Goal: Task Accomplishment & Management: Manage account settings

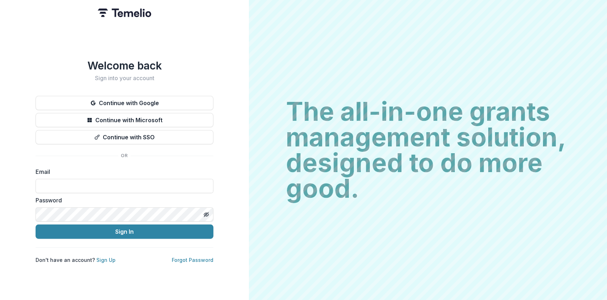
click at [74, 175] on div "Email" at bounding box center [125, 180] width 178 height 26
click at [73, 184] on input at bounding box center [125, 186] width 178 height 14
type input "**********"
click at [36, 224] on button "Sign In" at bounding box center [125, 231] width 178 height 14
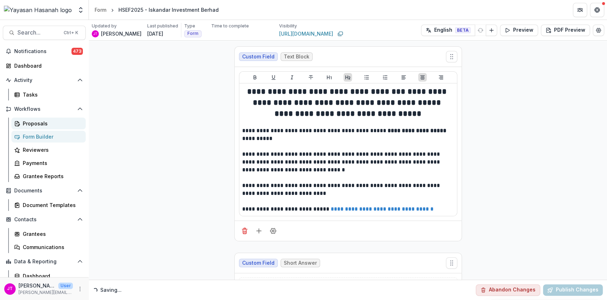
click at [20, 120] on link "Proposals" at bounding box center [48, 123] width 74 height 12
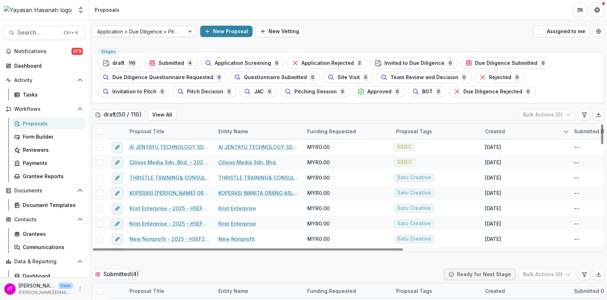
click at [162, 31] on div at bounding box center [138, 31] width 82 height 9
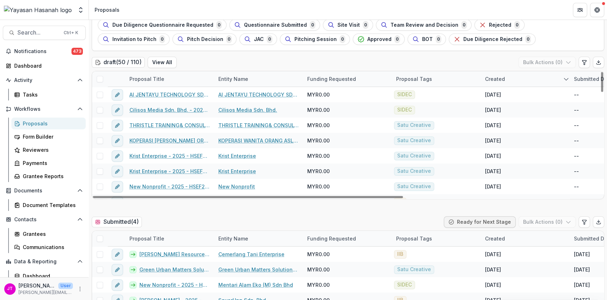
scroll to position [142, 0]
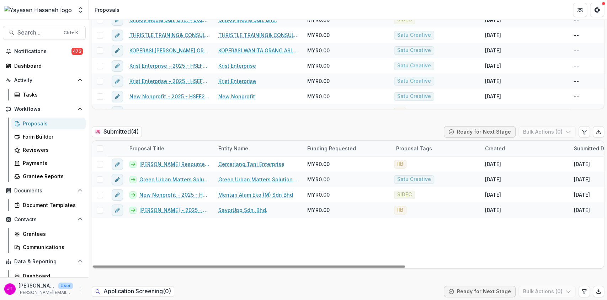
click at [100, 145] on span at bounding box center [100, 148] width 6 height 6
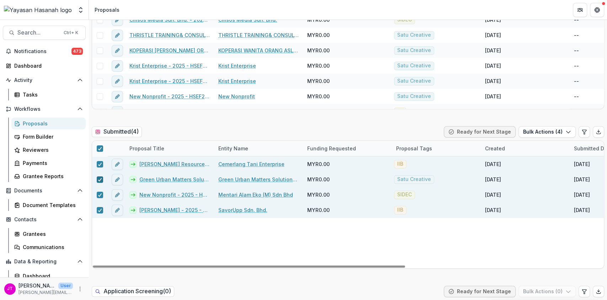
click at [99, 180] on polyline at bounding box center [99, 179] width 3 height 3
click at [99, 194] on icon at bounding box center [100, 195] width 4 height 4
drag, startPoint x: 545, startPoint y: 129, endPoint x: 539, endPoint y: 134, distance: 8.1
click at [545, 129] on button "Bulk Actions ( 2 )" at bounding box center [547, 131] width 57 height 11
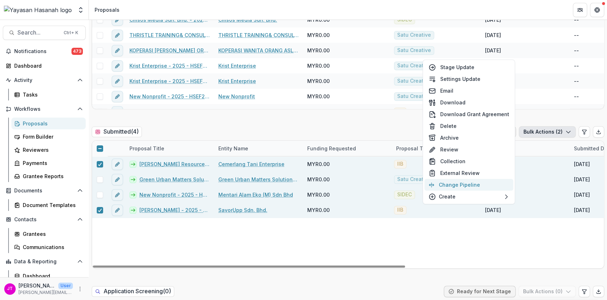
click at [461, 186] on button "Change Pipeline" at bounding box center [468, 185] width 89 height 12
select select "*********"
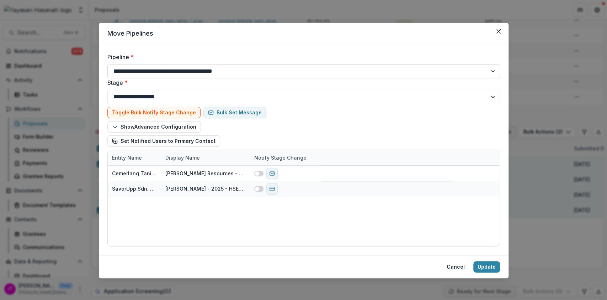
click at [232, 68] on select "**********" at bounding box center [303, 71] width 393 height 14
select select "**********"
click at [107, 64] on select "**********" at bounding box center [303, 71] width 393 height 14
click at [482, 270] on button "Update" at bounding box center [486, 266] width 27 height 11
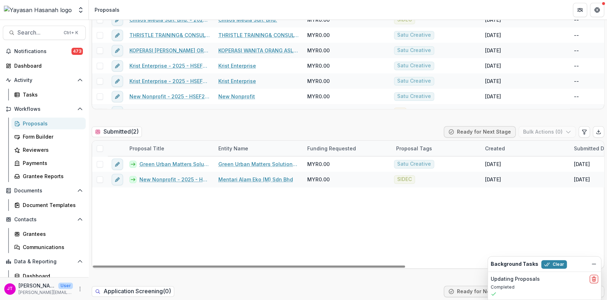
click at [98, 145] on span at bounding box center [100, 148] width 6 height 6
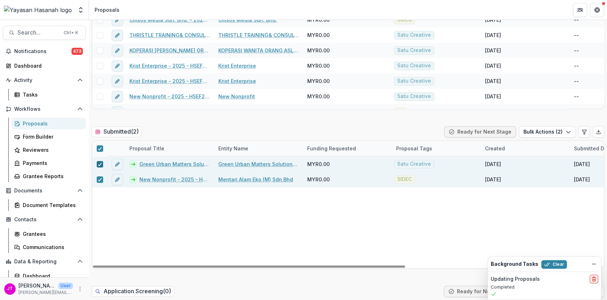
click at [99, 165] on icon at bounding box center [100, 164] width 4 height 4
click at [527, 131] on button "Bulk Actions ( 1 )" at bounding box center [548, 131] width 56 height 11
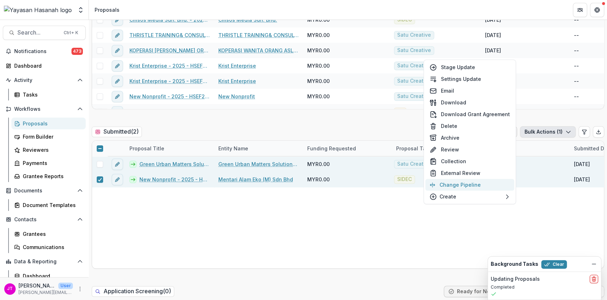
click at [461, 188] on button "Change Pipeline" at bounding box center [469, 185] width 89 height 12
select select "*********"
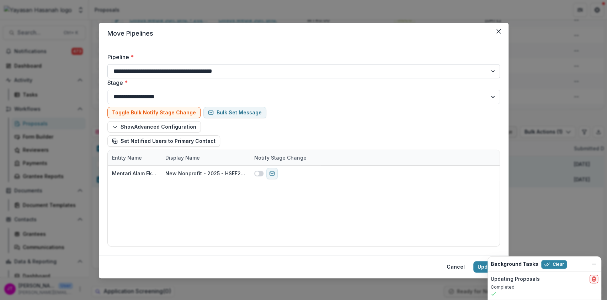
click at [177, 72] on select "**********" at bounding box center [303, 71] width 393 height 14
select select "**********"
click at [107, 64] on select "**********" at bounding box center [303, 71] width 393 height 14
click at [477, 264] on button "Update" at bounding box center [486, 266] width 27 height 11
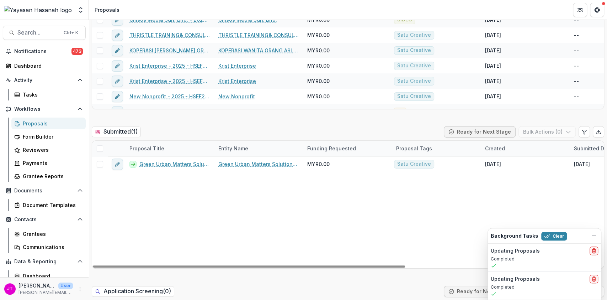
click at [99, 151] on span at bounding box center [100, 148] width 6 height 6
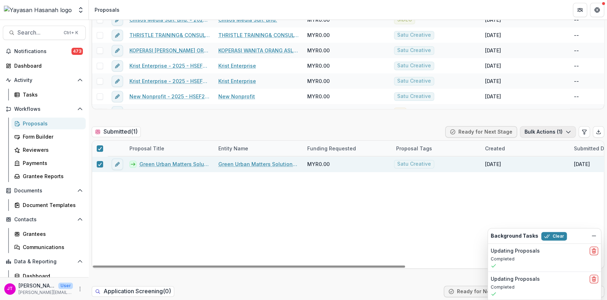
click at [546, 134] on button "Bulk Actions ( 1 )" at bounding box center [548, 131] width 56 height 11
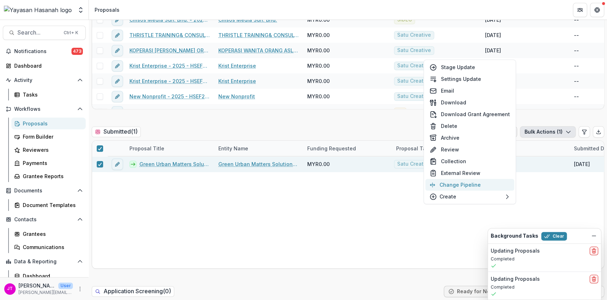
click at [483, 185] on button "Change Pipeline" at bounding box center [469, 185] width 89 height 12
select select "*********"
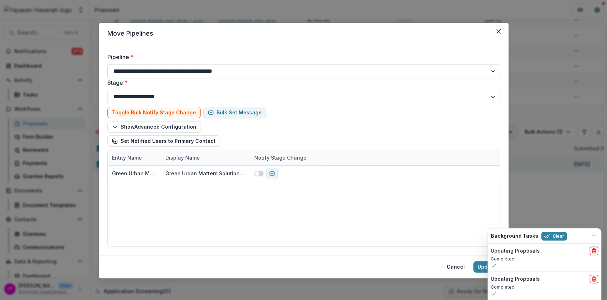
click at [226, 72] on select "**********" at bounding box center [303, 71] width 393 height 14
select select "**********"
click at [107, 64] on select "**********" at bounding box center [303, 71] width 393 height 14
click at [480, 263] on button "Update" at bounding box center [486, 266] width 27 height 11
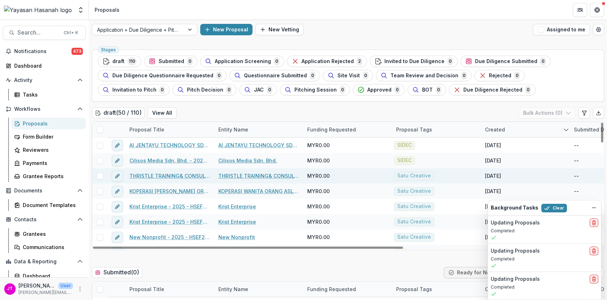
scroll to position [0, 0]
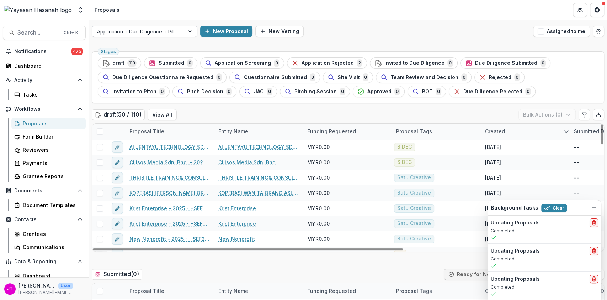
click at [169, 32] on div at bounding box center [138, 31] width 82 height 9
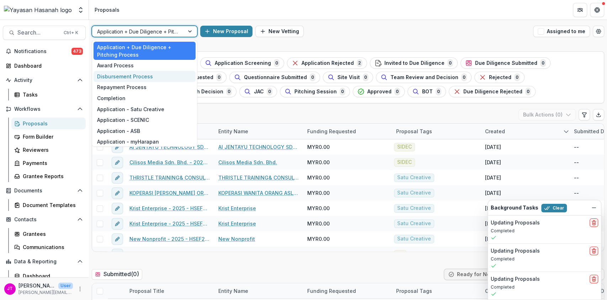
click at [129, 78] on div "Disbursement Process" at bounding box center [145, 76] width 102 height 11
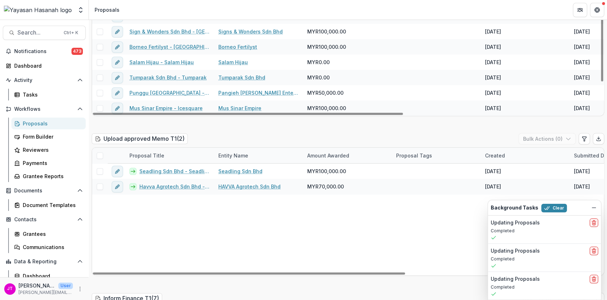
scroll to position [806, 0]
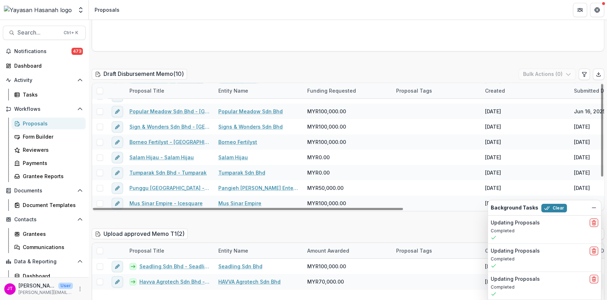
click at [99, 247] on span at bounding box center [100, 250] width 6 height 6
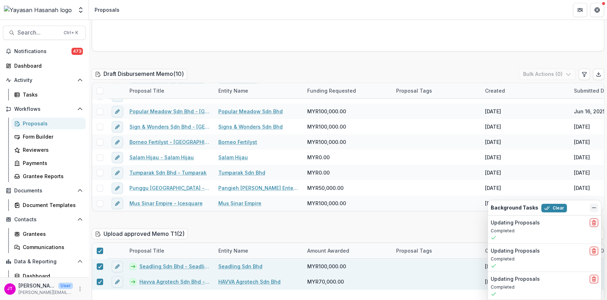
click at [590, 206] on button "Dismiss" at bounding box center [594, 207] width 9 height 9
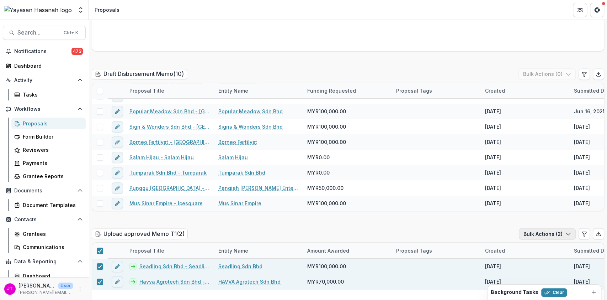
click at [559, 228] on button "Bulk Actions ( 2 )" at bounding box center [547, 233] width 57 height 11
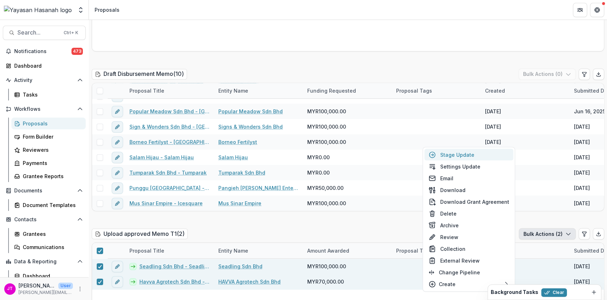
click at [492, 156] on button "Stage Update" at bounding box center [468, 154] width 89 height 12
select select "**********"
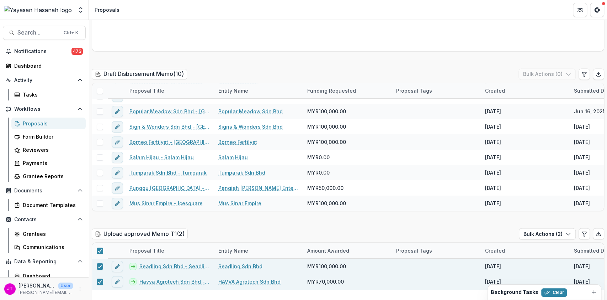
type input "****"
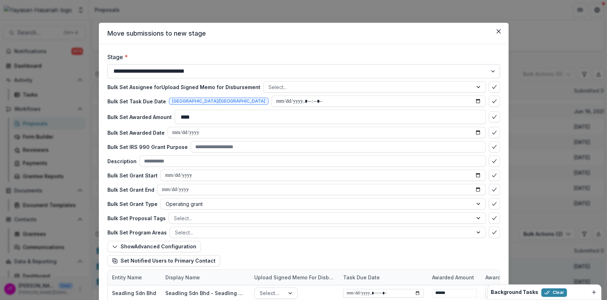
click at [270, 74] on select "**********" at bounding box center [303, 71] width 393 height 14
select select "**********"
click at [107, 64] on select "**********" at bounding box center [303, 71] width 393 height 14
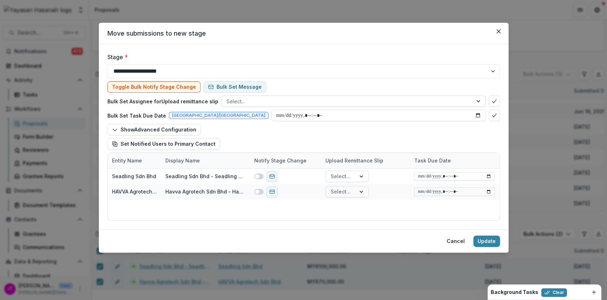
click at [478, 101] on div at bounding box center [479, 101] width 13 height 11
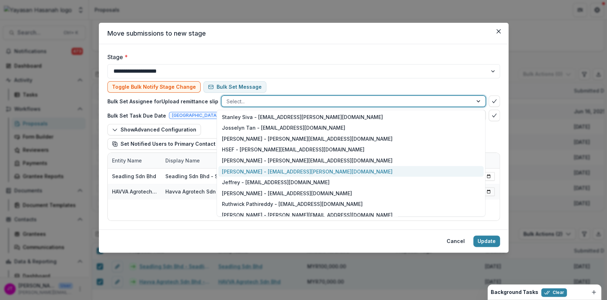
click at [366, 174] on div "[PERSON_NAME] - [EMAIL_ADDRESS][PERSON_NAME][DOMAIN_NAME]" at bounding box center [350, 171] width 265 height 11
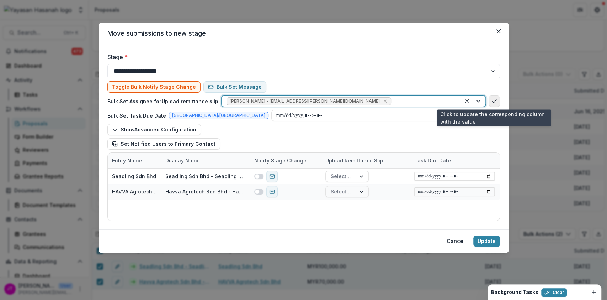
click at [497, 101] on button "bulk-confirm-option" at bounding box center [494, 100] width 11 height 11
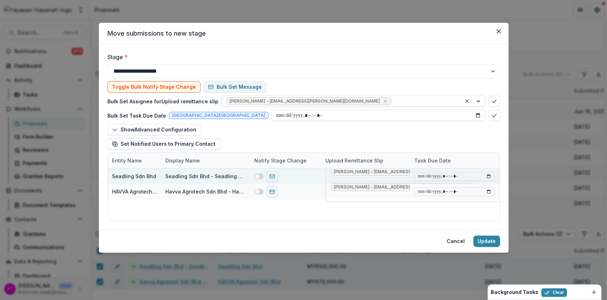
click at [259, 176] on span at bounding box center [257, 176] width 4 height 4
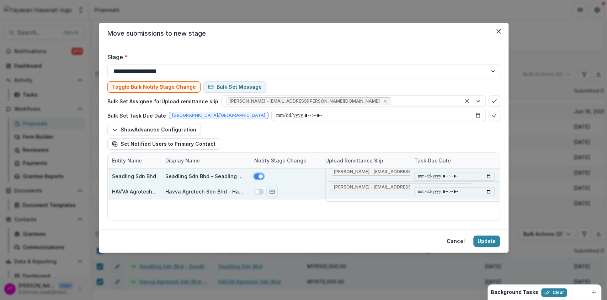
click at [261, 192] on span at bounding box center [258, 192] width 9 height 6
click at [483, 238] on button "Update" at bounding box center [486, 240] width 27 height 11
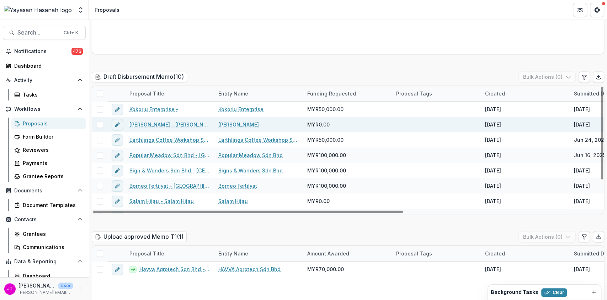
scroll to position [759, 0]
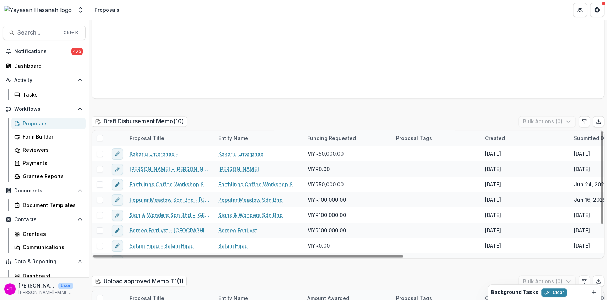
click at [100, 135] on span at bounding box center [100, 138] width 6 height 6
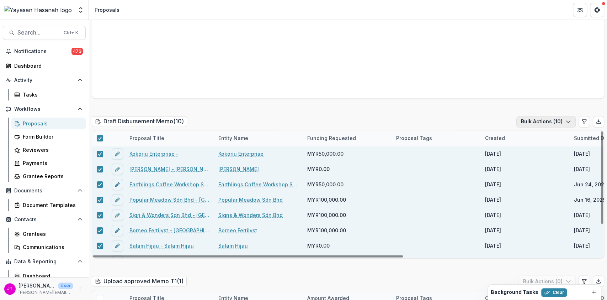
click at [555, 116] on button "Bulk Actions ( 10 )" at bounding box center [546, 121] width 59 height 11
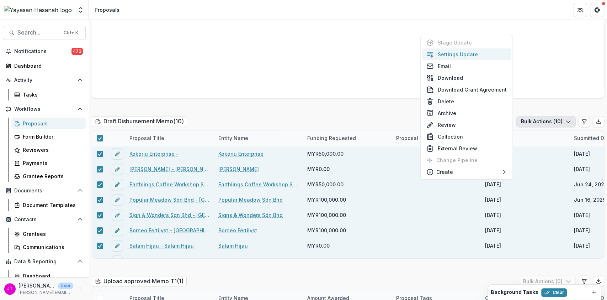
click at [469, 50] on button "Settings Update" at bounding box center [466, 54] width 89 height 12
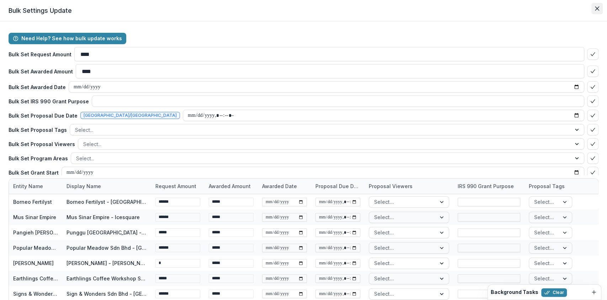
click at [596, 6] on icon "Close" at bounding box center [597, 8] width 4 height 4
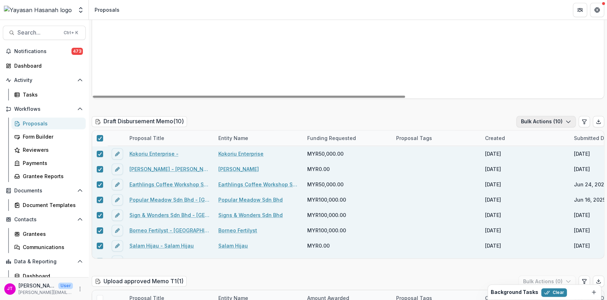
click at [549, 116] on button "Bulk Actions ( 10 )" at bounding box center [546, 121] width 59 height 11
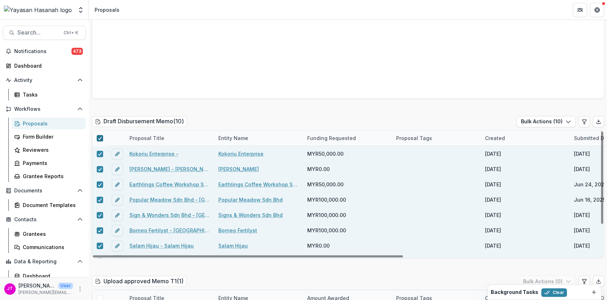
click at [100, 135] on div at bounding box center [100, 138] width 4 height 6
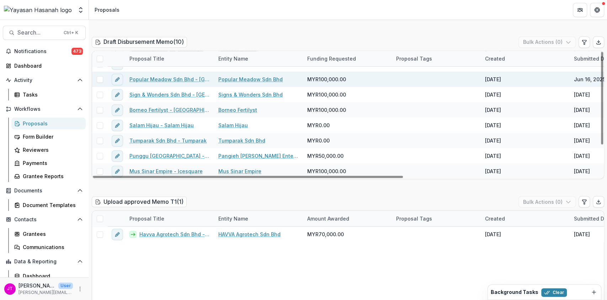
scroll to position [854, 0]
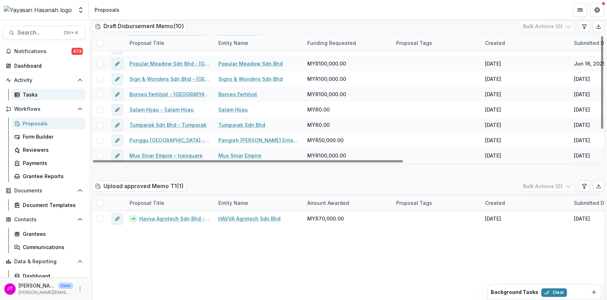
click at [37, 89] on link "Tasks" at bounding box center [48, 95] width 74 height 12
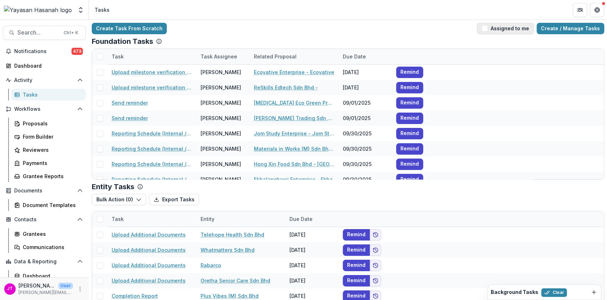
click at [512, 27] on button "Assigned to me" at bounding box center [505, 28] width 57 height 11
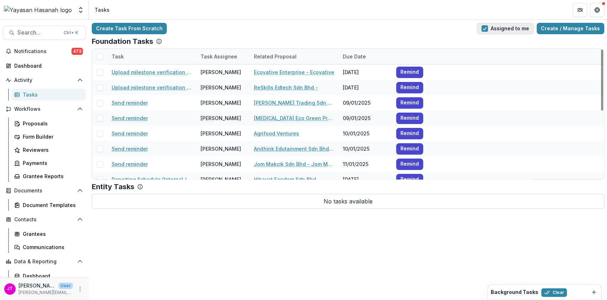
click at [487, 31] on span "button" at bounding box center [485, 28] width 6 height 6
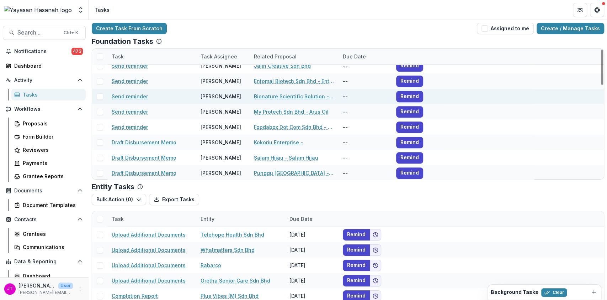
scroll to position [332, 0]
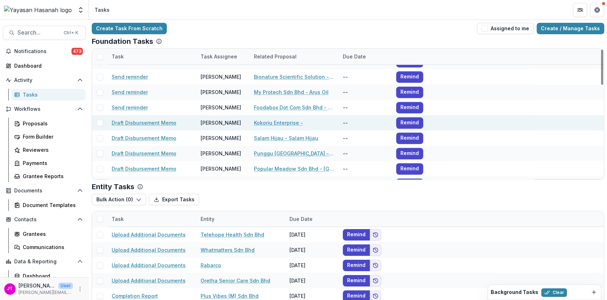
click at [101, 121] on span at bounding box center [100, 123] width 6 height 6
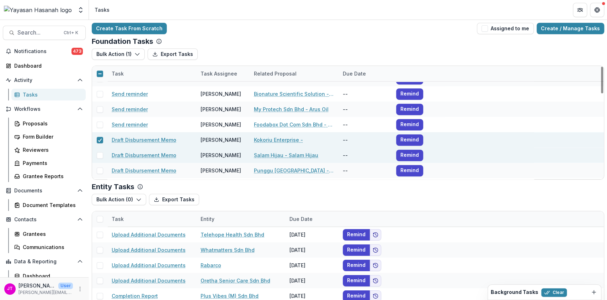
click at [101, 154] on span at bounding box center [100, 155] width 6 height 6
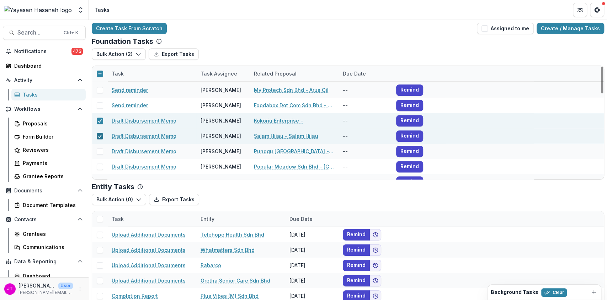
scroll to position [361, 0]
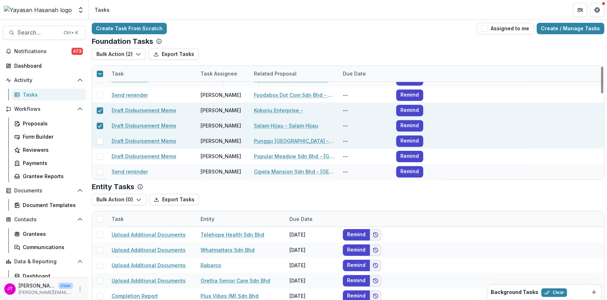
click at [98, 141] on span at bounding box center [100, 141] width 6 height 6
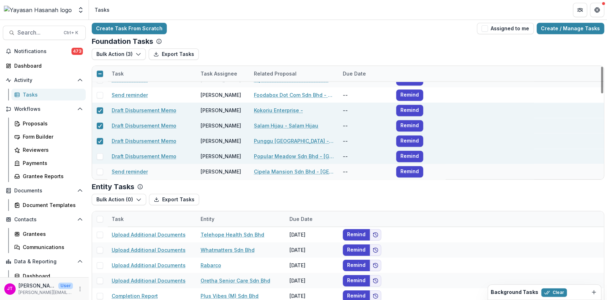
click at [98, 158] on span at bounding box center [100, 156] width 6 height 6
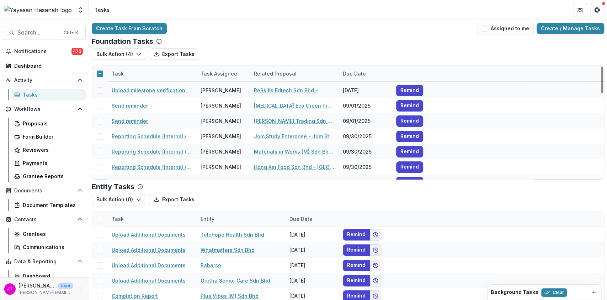
scroll to position [0, 0]
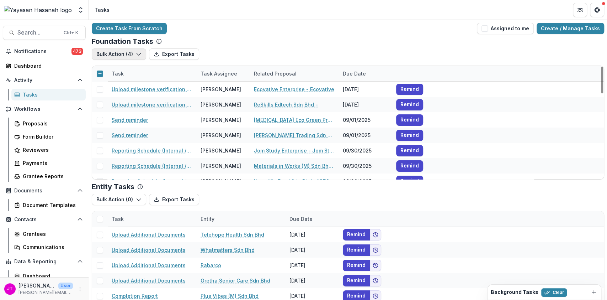
click at [120, 54] on button "Bulk Action ( 4 )" at bounding box center [119, 53] width 54 height 11
click at [135, 70] on button "Bulk Complete ( 4 )" at bounding box center [132, 70] width 76 height 12
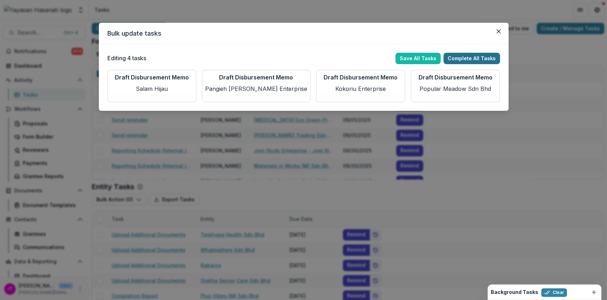
click at [456, 55] on button "Complete All Tasks" at bounding box center [472, 58] width 57 height 11
click at [471, 59] on button "Complete All Tasks" at bounding box center [472, 58] width 57 height 11
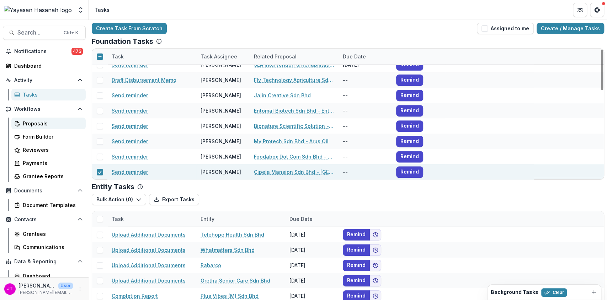
drag, startPoint x: 31, startPoint y: 125, endPoint x: 49, endPoint y: 128, distance: 18.1
click at [31, 125] on div "Proposals" at bounding box center [51, 123] width 57 height 7
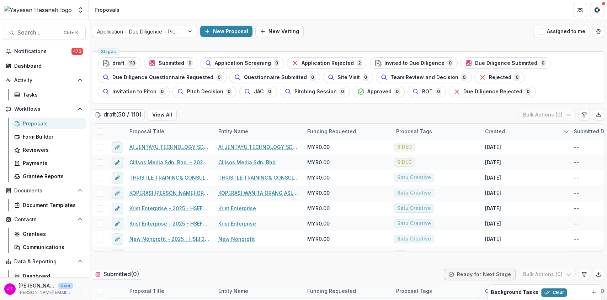
click at [168, 31] on div at bounding box center [138, 31] width 82 height 9
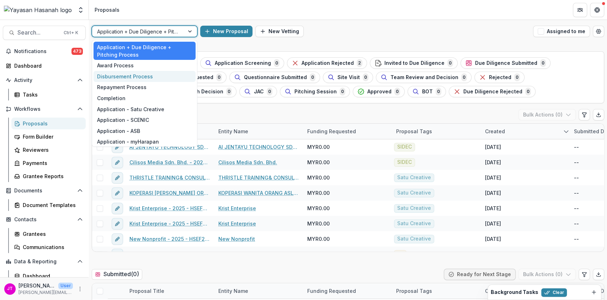
click at [139, 73] on div "Disbursement Process" at bounding box center [145, 76] width 102 height 11
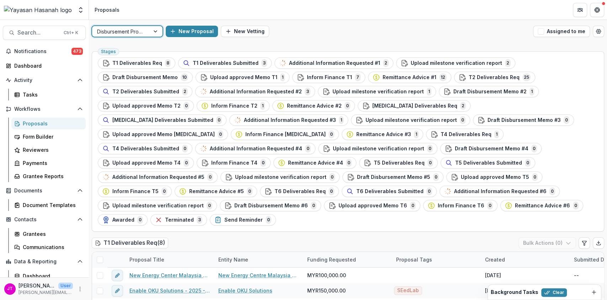
scroll to position [759, 0]
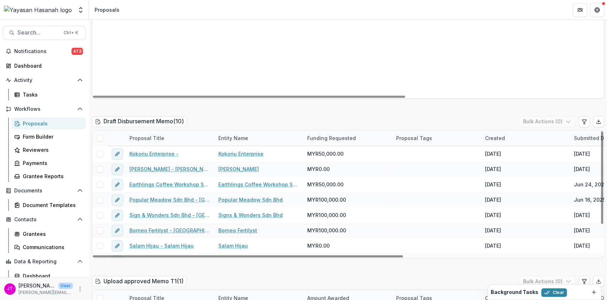
click at [97, 135] on span at bounding box center [100, 138] width 6 height 6
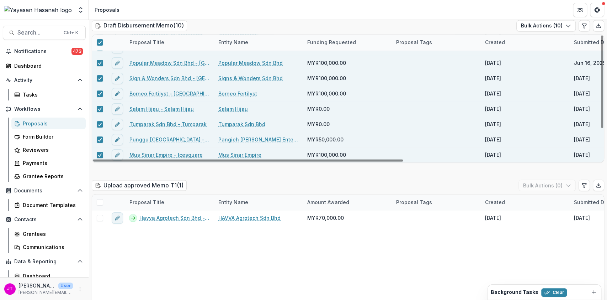
scroll to position [806, 0]
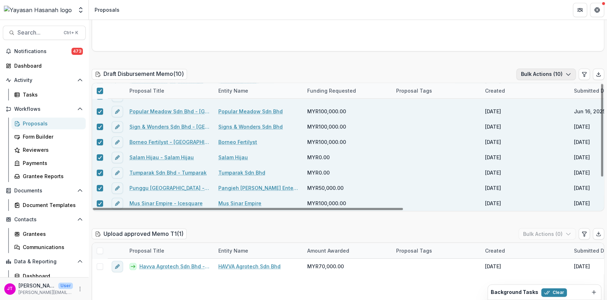
click at [546, 68] on button "Bulk Actions ( 10 )" at bounding box center [546, 73] width 59 height 11
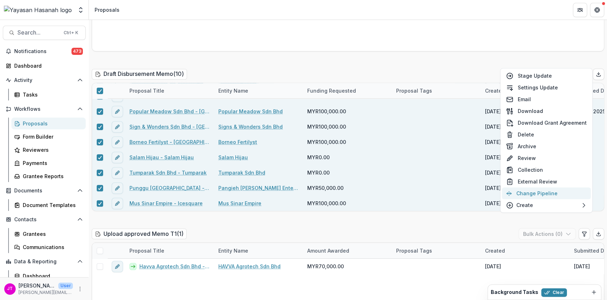
click at [523, 189] on button "Change Pipeline" at bounding box center [546, 193] width 89 height 12
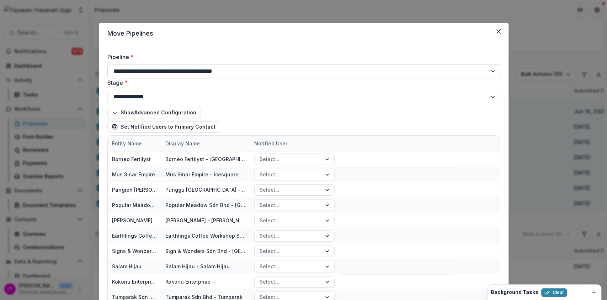
click at [220, 72] on select "**********" at bounding box center [303, 71] width 393 height 14
click at [493, 29] on button "Close" at bounding box center [498, 31] width 11 height 11
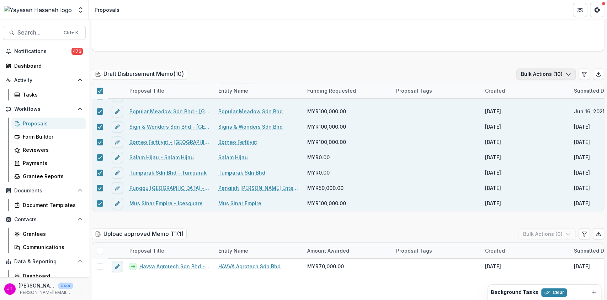
click at [539, 68] on button "Bulk Actions ( 10 )" at bounding box center [546, 73] width 59 height 11
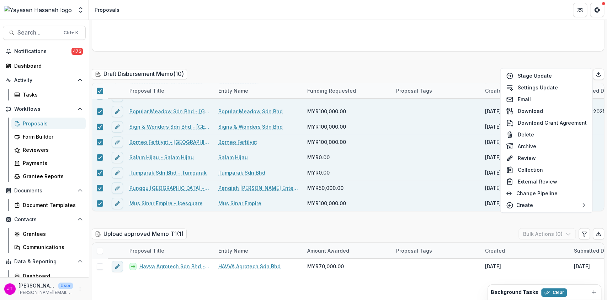
click at [534, 73] on button "Stage Update" at bounding box center [546, 76] width 89 height 12
select select "**********"
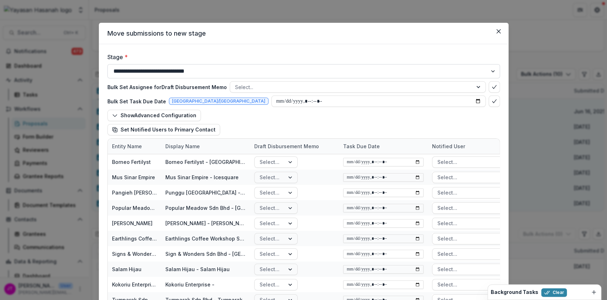
click at [285, 64] on select "**********" at bounding box center [303, 71] width 393 height 14
select select "**********"
click at [107, 64] on select "**********" at bounding box center [303, 71] width 393 height 14
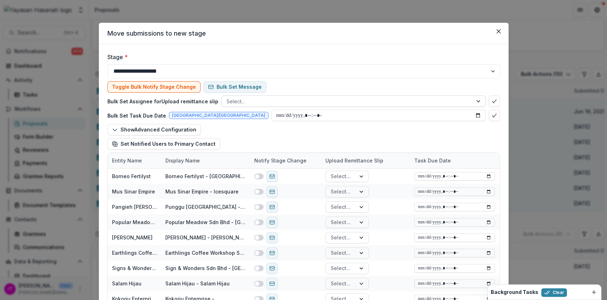
click at [420, 98] on div at bounding box center [347, 101] width 241 height 9
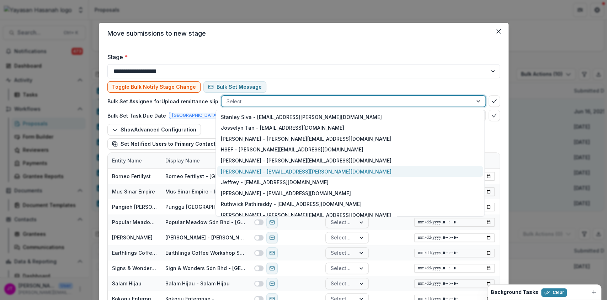
click at [292, 168] on div "[PERSON_NAME] - [EMAIL_ADDRESS][PERSON_NAME][DOMAIN_NAME]" at bounding box center [349, 171] width 265 height 11
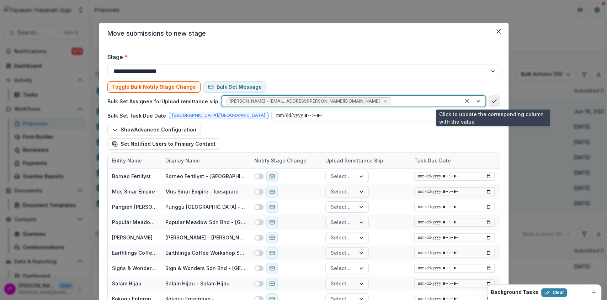
click at [496, 98] on button "bulk-confirm-option" at bounding box center [494, 100] width 11 height 11
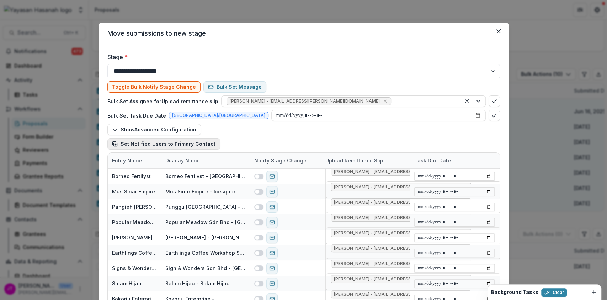
click at [168, 142] on button "Set Notified Users to Primary Contact" at bounding box center [163, 143] width 113 height 11
click at [113, 144] on icon "button" at bounding box center [115, 144] width 6 height 6
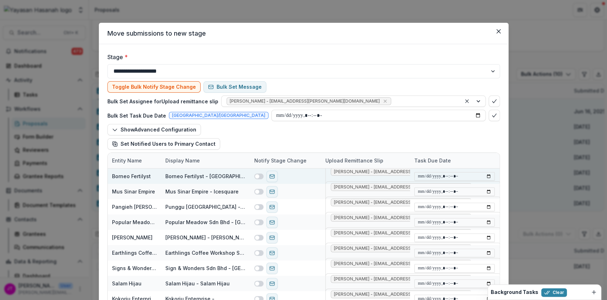
click at [256, 177] on span at bounding box center [257, 176] width 4 height 4
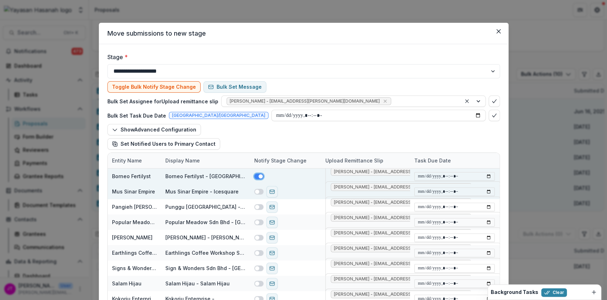
click at [259, 192] on span at bounding box center [258, 192] width 9 height 6
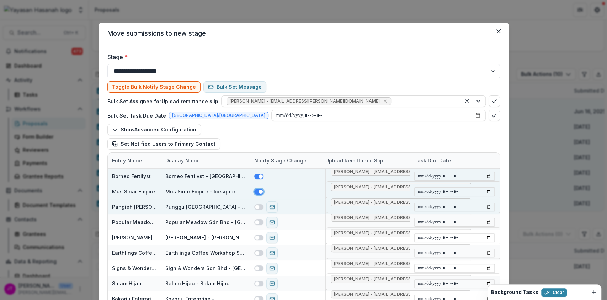
click at [259, 206] on span at bounding box center [258, 207] width 9 height 6
click at [260, 223] on span at bounding box center [258, 222] width 9 height 6
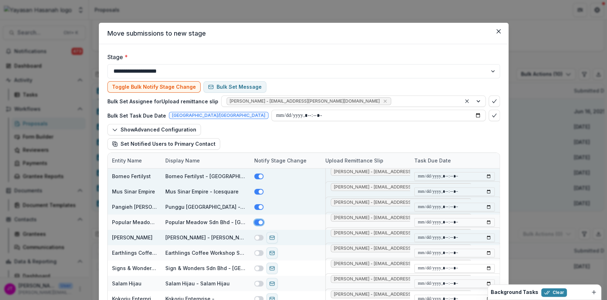
click at [261, 238] on span at bounding box center [258, 237] width 9 height 6
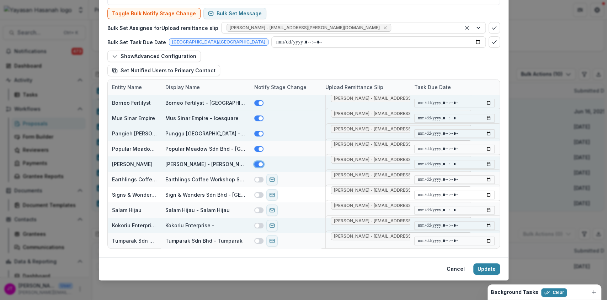
scroll to position [76, 0]
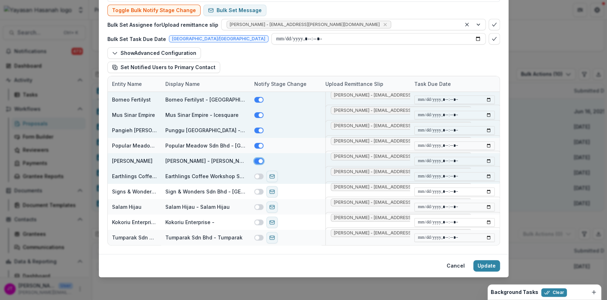
click at [257, 175] on span at bounding box center [257, 176] width 4 height 4
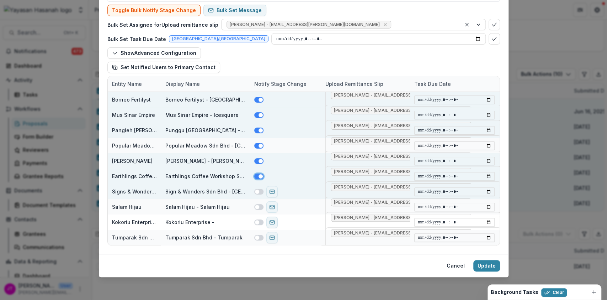
click at [256, 192] on span at bounding box center [257, 191] width 4 height 4
click at [256, 207] on span at bounding box center [257, 207] width 4 height 4
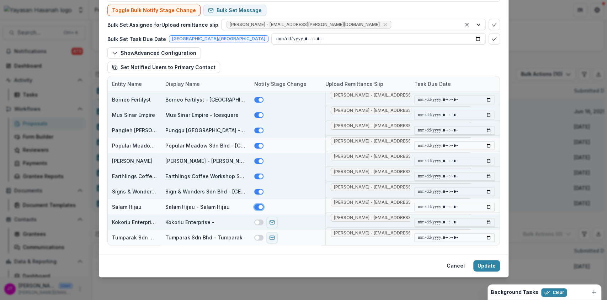
click at [258, 221] on span at bounding box center [257, 222] width 4 height 4
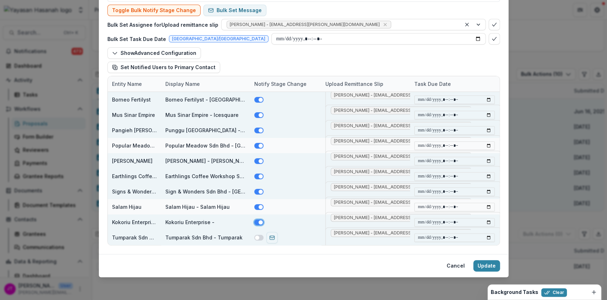
click at [258, 236] on span at bounding box center [257, 237] width 4 height 4
click at [488, 267] on button "Update" at bounding box center [486, 265] width 27 height 11
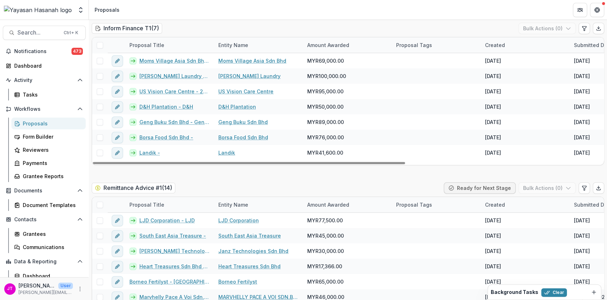
scroll to position [1136, 0]
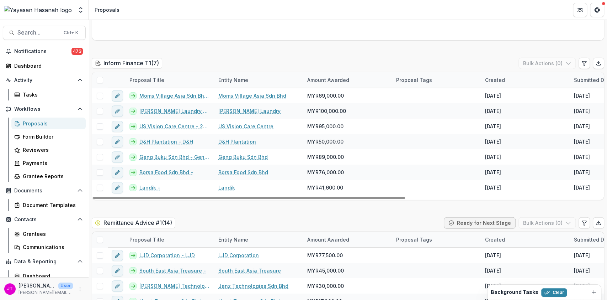
click at [99, 77] on span at bounding box center [100, 80] width 6 height 6
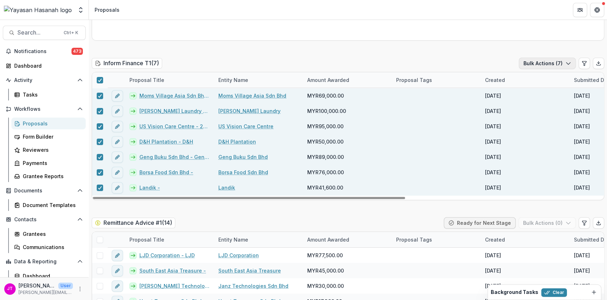
click at [539, 58] on button "Bulk Actions ( 7 )" at bounding box center [547, 63] width 57 height 11
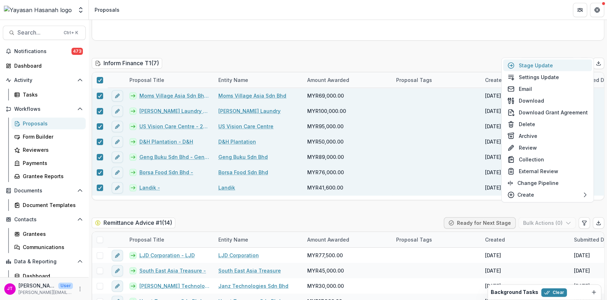
click at [521, 61] on button "Stage Update" at bounding box center [547, 65] width 89 height 12
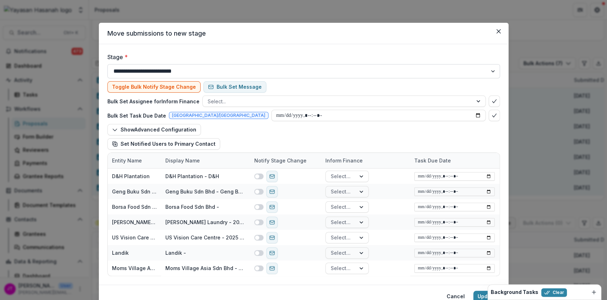
click at [278, 70] on select "**********" at bounding box center [303, 71] width 393 height 14
click at [107, 64] on select "**********" at bounding box center [303, 71] width 393 height 14
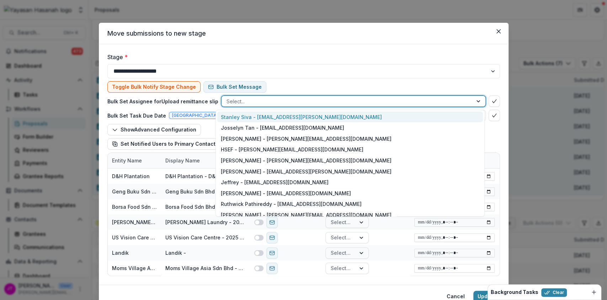
click at [458, 100] on div at bounding box center [347, 101] width 241 height 9
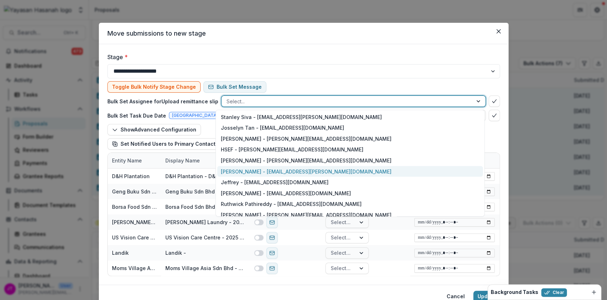
click at [353, 170] on div "[PERSON_NAME] - [EMAIL_ADDRESS][PERSON_NAME][DOMAIN_NAME]" at bounding box center [349, 171] width 265 height 11
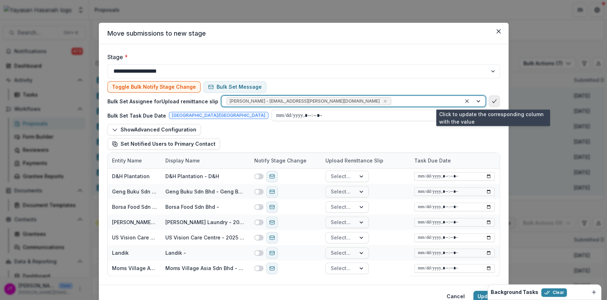
click at [494, 99] on icon "bulk-confirm-option" at bounding box center [495, 101] width 6 height 6
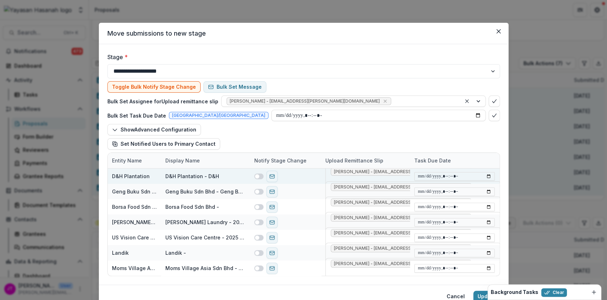
click at [258, 178] on span at bounding box center [258, 176] width 9 height 6
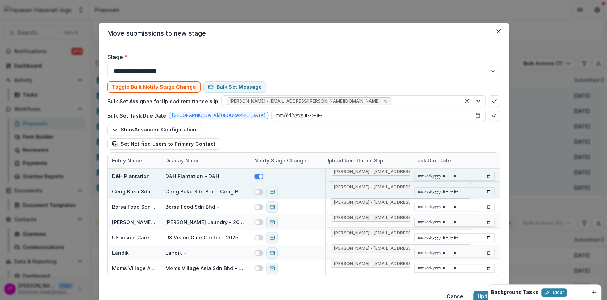
click at [258, 192] on span at bounding box center [258, 192] width 9 height 6
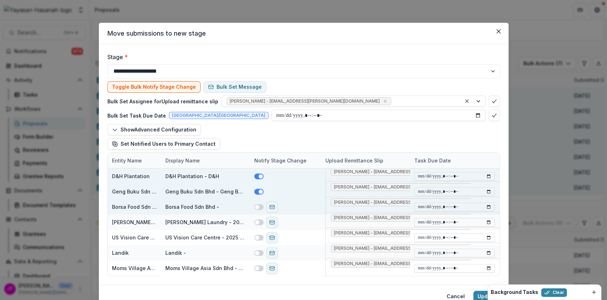
click at [257, 206] on span at bounding box center [257, 207] width 4 height 4
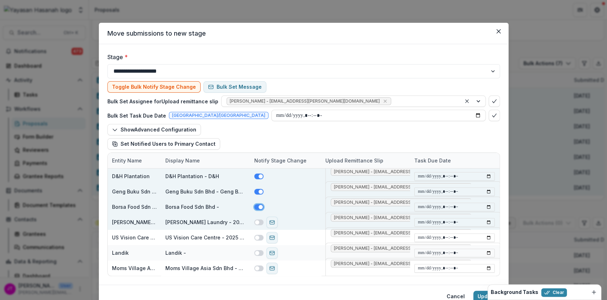
click at [258, 222] on span at bounding box center [257, 222] width 4 height 4
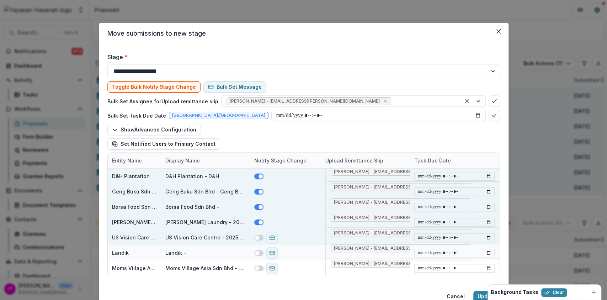
click at [258, 237] on span at bounding box center [257, 237] width 4 height 4
click at [258, 252] on span at bounding box center [257, 252] width 4 height 4
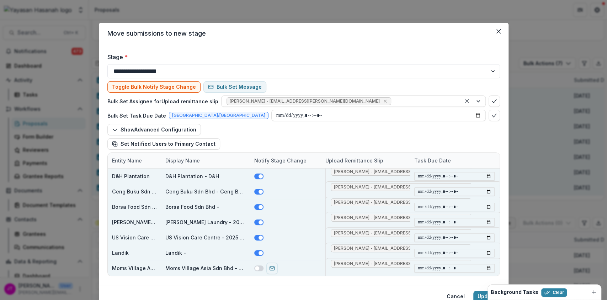
click at [260, 266] on span at bounding box center [258, 268] width 9 height 6
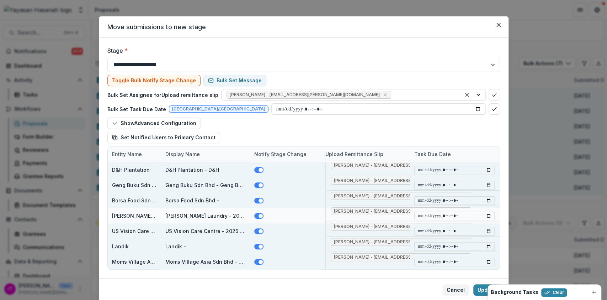
scroll to position [30, 0]
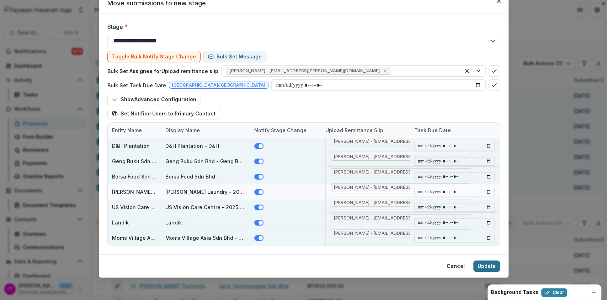
click at [484, 268] on button "Update" at bounding box center [486, 265] width 27 height 11
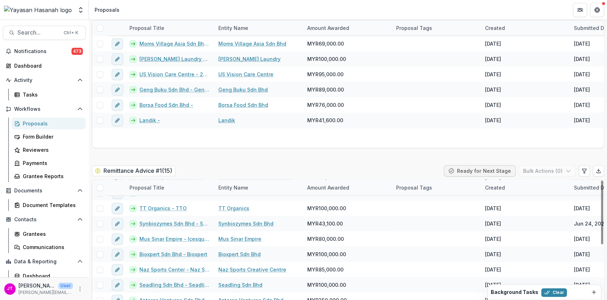
scroll to position [1188, 0]
click at [101, 184] on span at bounding box center [100, 187] width 6 height 6
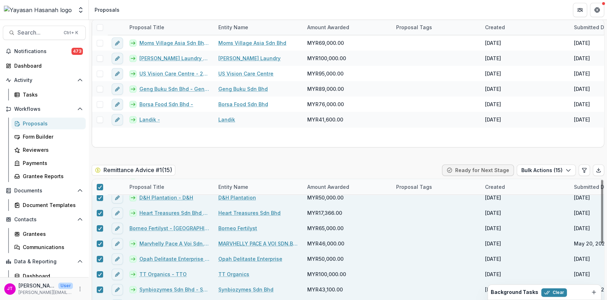
scroll to position [50, 0]
click at [99, 227] on polyline at bounding box center [99, 228] width 3 height 3
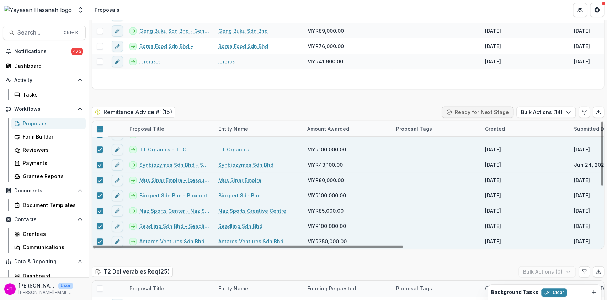
scroll to position [46, 0]
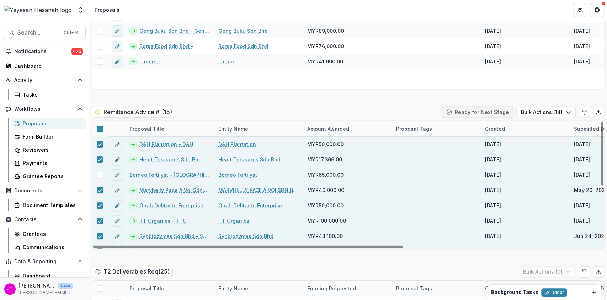
click at [102, 126] on span at bounding box center [100, 129] width 6 height 6
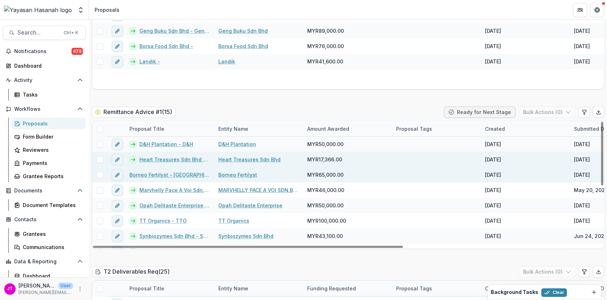
click at [99, 156] on span at bounding box center [100, 159] width 6 height 6
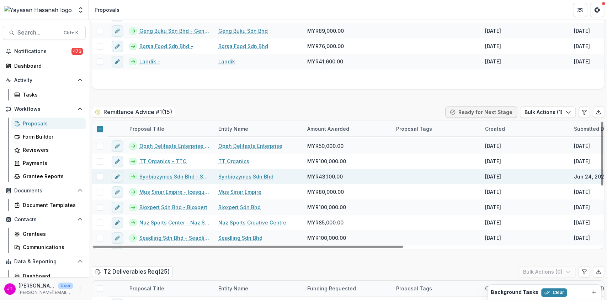
scroll to position [117, 0]
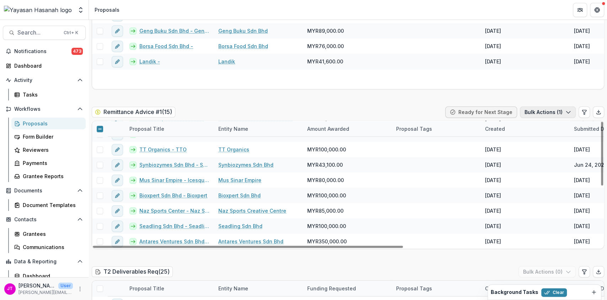
click at [531, 106] on button "Bulk Actions ( 1 )" at bounding box center [548, 111] width 56 height 11
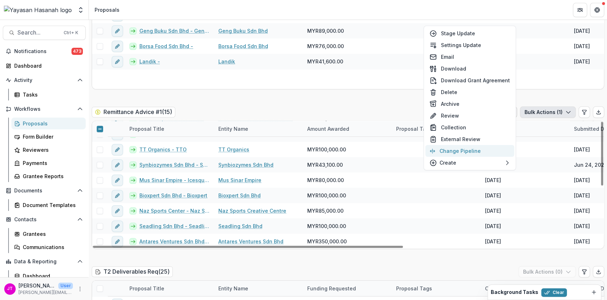
click at [478, 152] on button "Change Pipeline" at bounding box center [469, 151] width 89 height 12
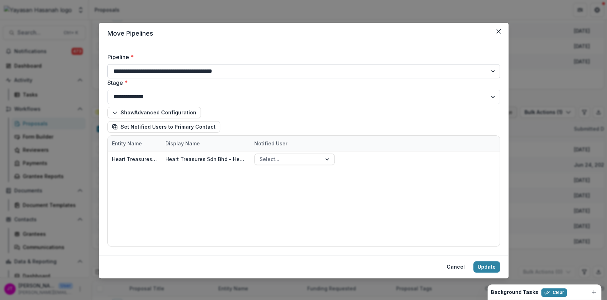
click at [276, 69] on select "**********" at bounding box center [303, 71] width 393 height 14
click at [107, 64] on select "**********" at bounding box center [303, 71] width 393 height 14
click at [180, 113] on button "Show Advanced Configuration" at bounding box center [154, 112] width 94 height 11
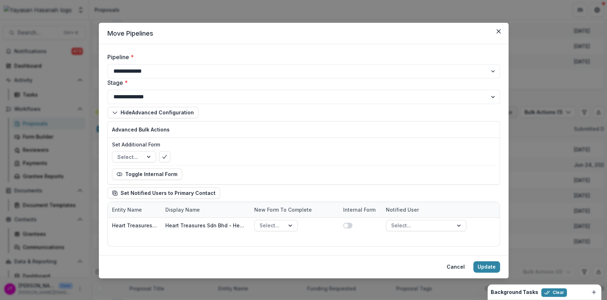
scroll to position [1, 0]
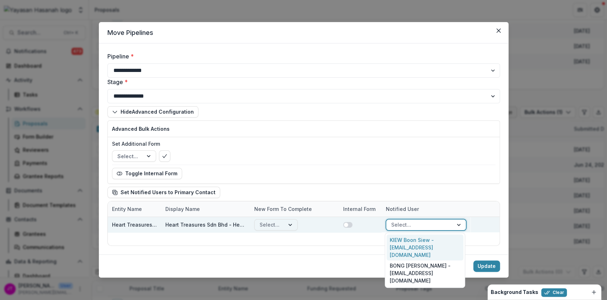
click at [406, 222] on div at bounding box center [419, 224] width 57 height 9
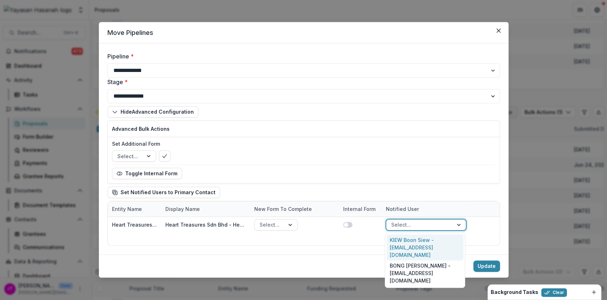
click at [413, 240] on div "KIEW Boon Siew - [EMAIL_ADDRESS][DOMAIN_NAME]" at bounding box center [425, 247] width 77 height 26
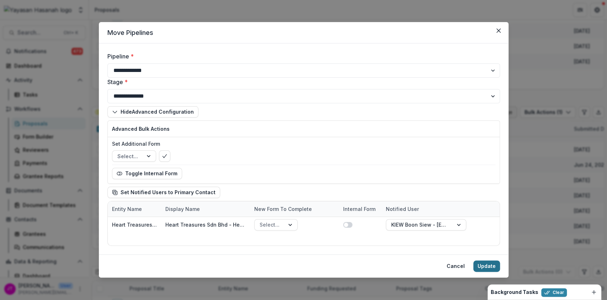
click at [488, 263] on button "Update" at bounding box center [486, 265] width 27 height 11
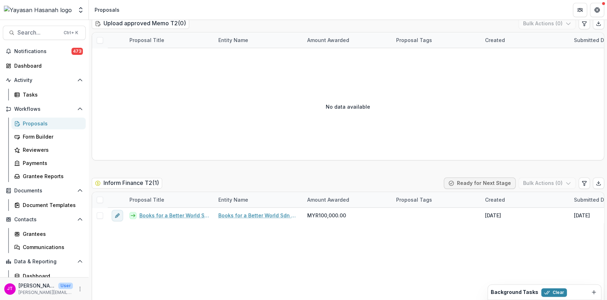
scroll to position [2314, 0]
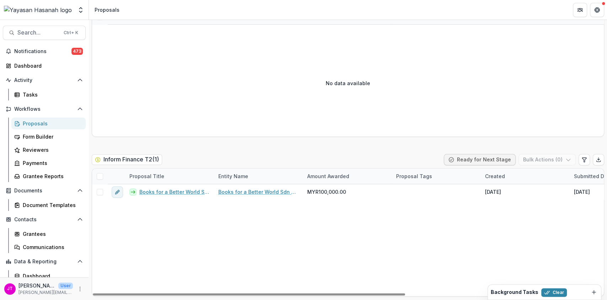
click at [101, 173] on span at bounding box center [100, 176] width 6 height 6
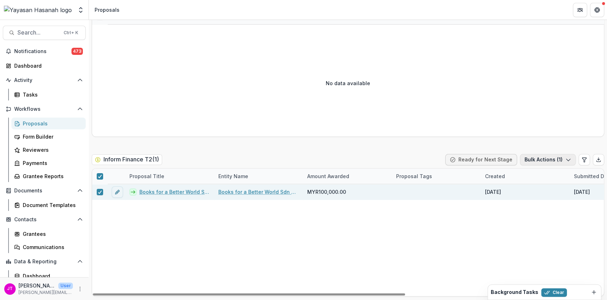
click at [534, 154] on button "Bulk Actions ( 1 )" at bounding box center [548, 159] width 56 height 11
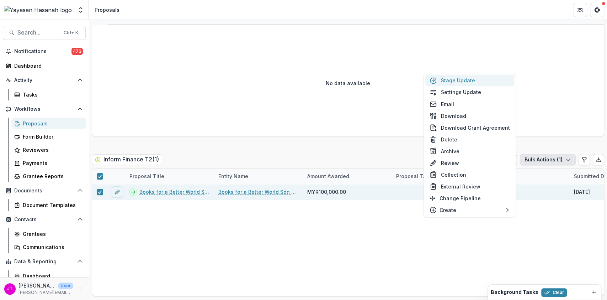
click at [455, 81] on button "Stage Update" at bounding box center [469, 80] width 89 height 12
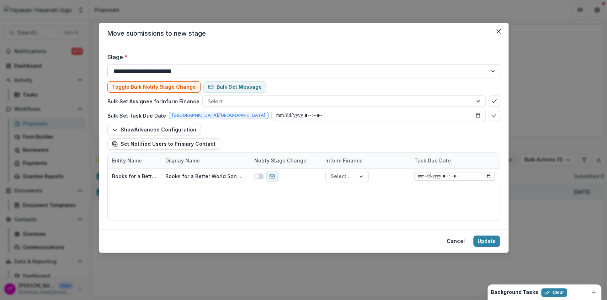
click at [299, 68] on select "**********" at bounding box center [303, 71] width 393 height 14
click at [107, 64] on select "**********" at bounding box center [303, 71] width 393 height 14
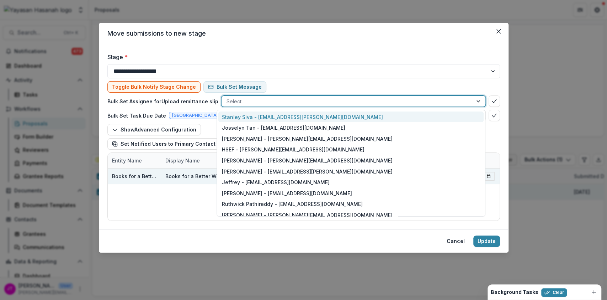
click at [443, 99] on div at bounding box center [347, 101] width 241 height 9
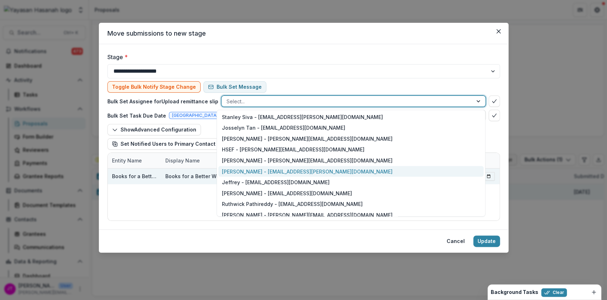
click at [361, 174] on div "[PERSON_NAME] - [EMAIL_ADDRESS][PERSON_NAME][DOMAIN_NAME]" at bounding box center [350, 171] width 265 height 11
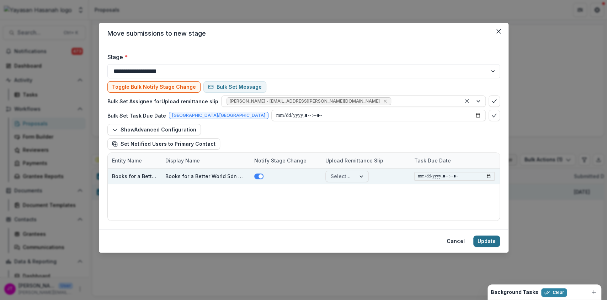
click at [492, 238] on button "Update" at bounding box center [486, 240] width 27 height 11
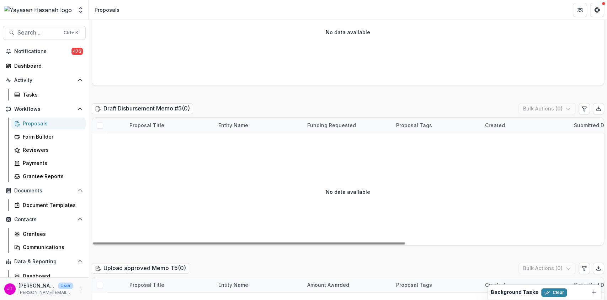
scroll to position [5874, 0]
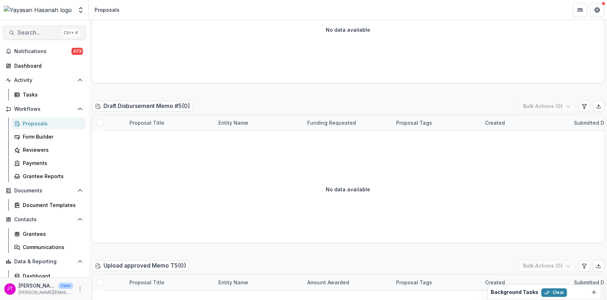
click at [37, 33] on span "Search..." at bounding box center [38, 32] width 42 height 7
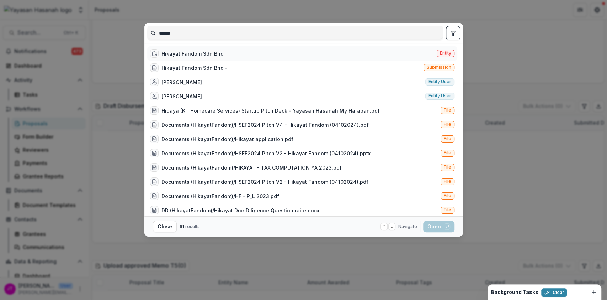
click at [184, 58] on div "Hikayat Fandom Sdn Bhd Entity" at bounding box center [302, 53] width 310 height 14
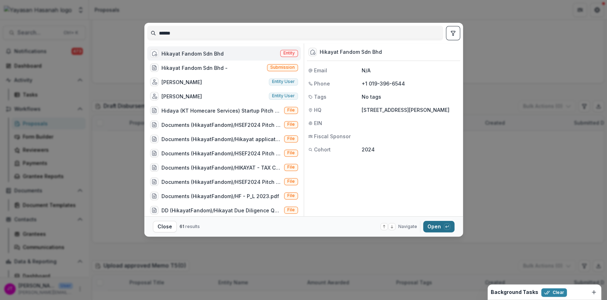
click at [439, 228] on button "Open with enter key" at bounding box center [438, 226] width 31 height 11
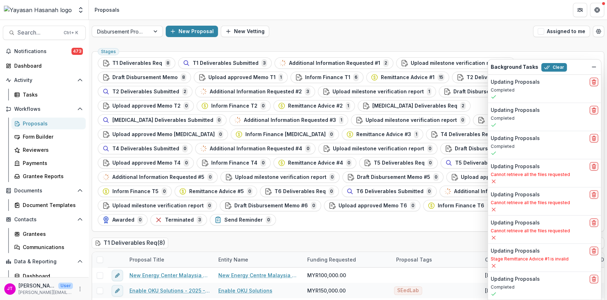
scroll to position [167, 0]
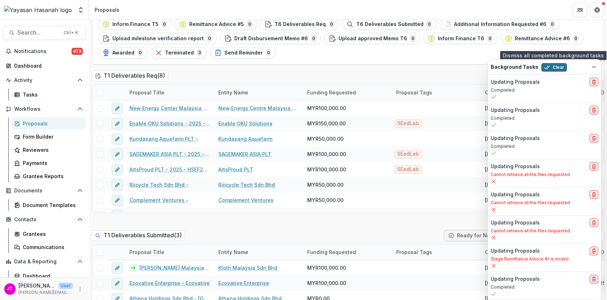
click at [547, 70] on button "Clear" at bounding box center [554, 67] width 26 height 9
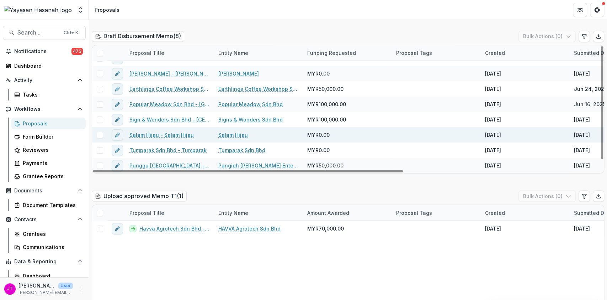
scroll to position [0, 0]
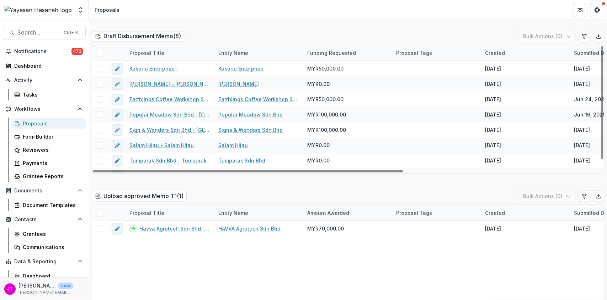
click at [99, 50] on span at bounding box center [100, 53] width 6 height 6
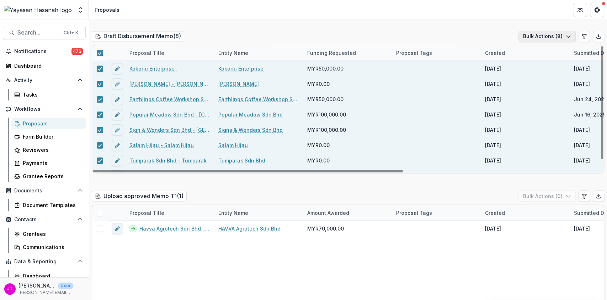
click at [525, 31] on button "Bulk Actions ( 8 )" at bounding box center [547, 36] width 57 height 11
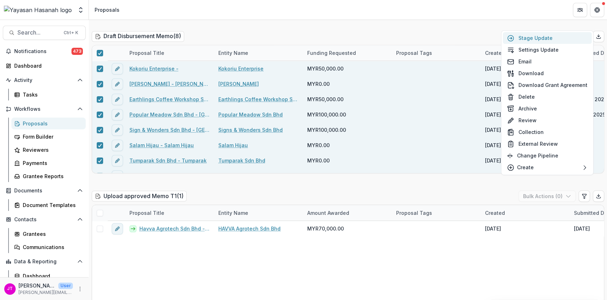
click at [518, 35] on button "Stage Update" at bounding box center [547, 38] width 89 height 12
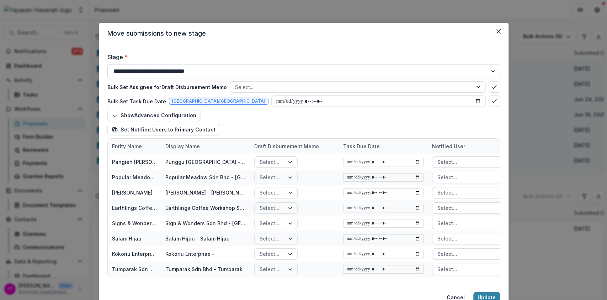
click at [287, 68] on select "**********" at bounding box center [303, 71] width 393 height 14
click at [107, 64] on select "**********" at bounding box center [303, 71] width 393 height 14
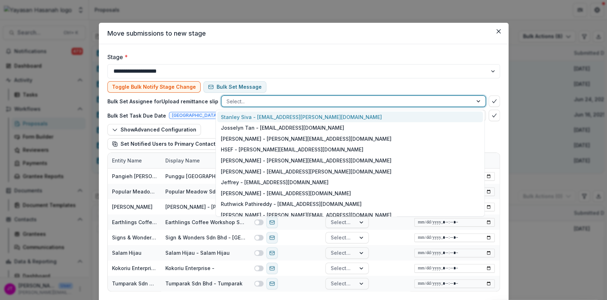
click at [294, 99] on div at bounding box center [347, 101] width 241 height 9
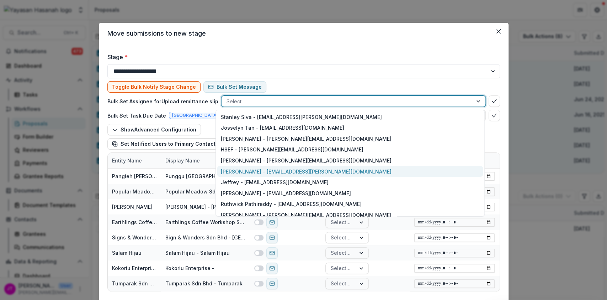
click at [267, 169] on div "[PERSON_NAME] - [EMAIL_ADDRESS][PERSON_NAME][DOMAIN_NAME]" at bounding box center [349, 171] width 265 height 11
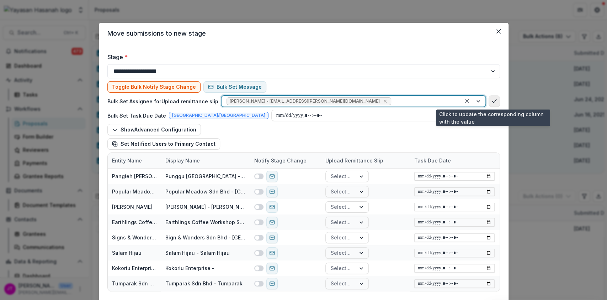
click at [494, 98] on icon "bulk-confirm-option" at bounding box center [495, 101] width 6 height 6
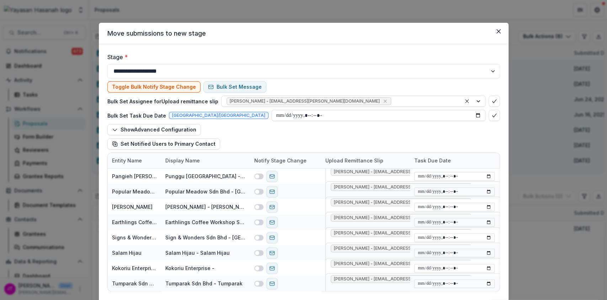
scroll to position [46, 0]
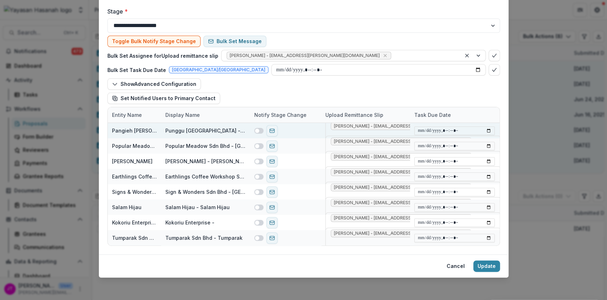
click at [255, 129] on span at bounding box center [257, 130] width 4 height 4
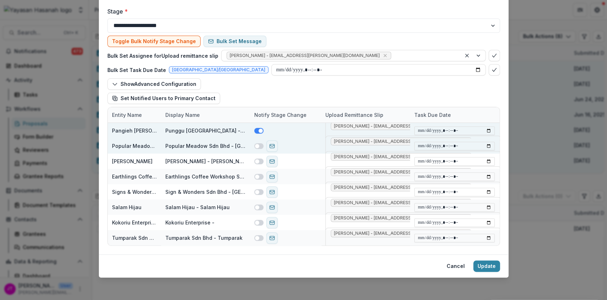
click at [258, 147] on span at bounding box center [258, 146] width 9 height 6
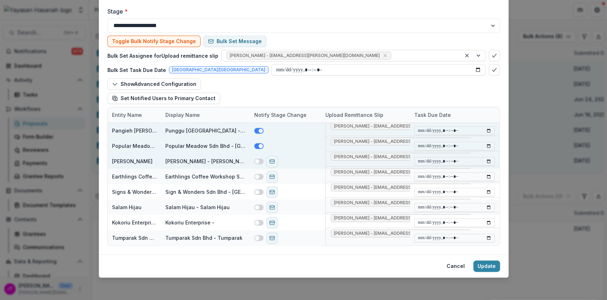
click at [258, 163] on span at bounding box center [258, 161] width 9 height 6
click at [258, 174] on span at bounding box center [257, 176] width 4 height 4
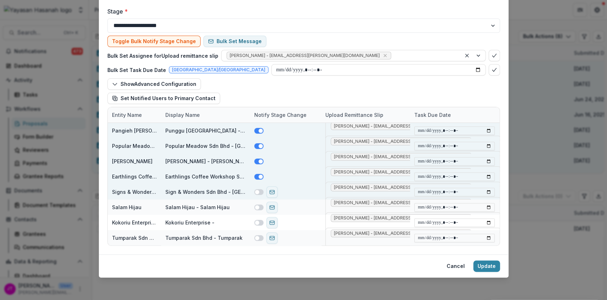
click at [259, 189] on span at bounding box center [258, 192] width 9 height 6
click at [259, 206] on span at bounding box center [258, 207] width 9 height 6
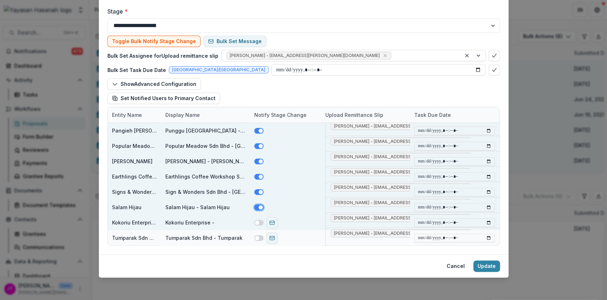
click at [258, 222] on span at bounding box center [258, 222] width 9 height 6
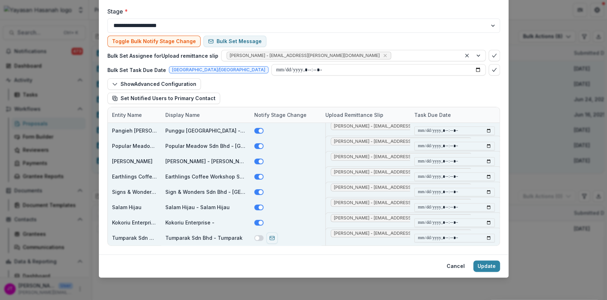
click at [258, 236] on span at bounding box center [258, 238] width 9 height 6
click at [484, 268] on button "Update" at bounding box center [486, 265] width 27 height 11
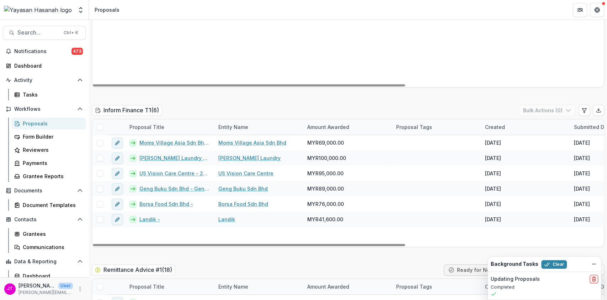
scroll to position [1113, 0]
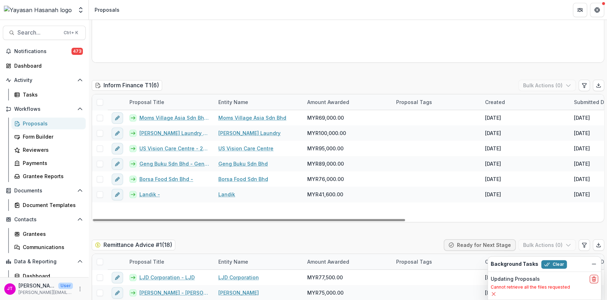
click at [97, 99] on span at bounding box center [100, 102] width 6 height 6
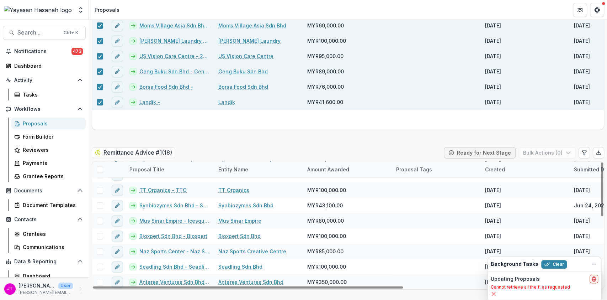
scroll to position [0, 0]
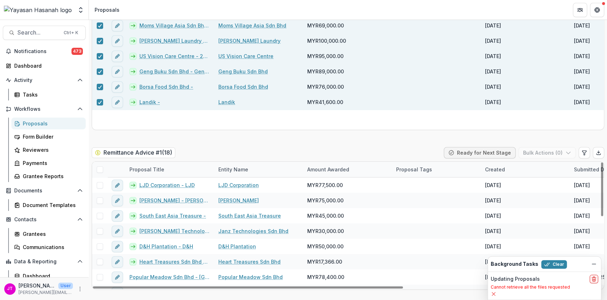
click at [102, 166] on span at bounding box center [100, 169] width 6 height 6
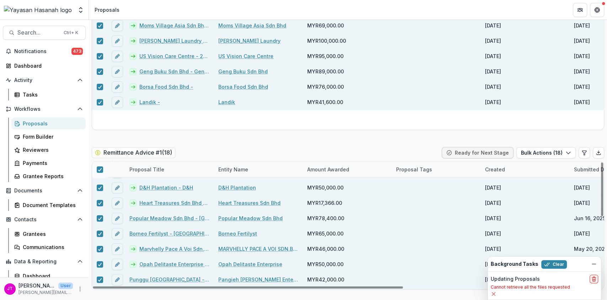
scroll to position [60, 0]
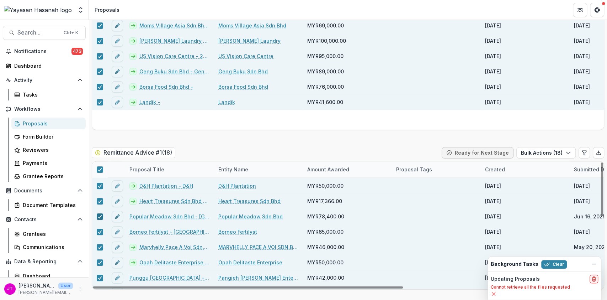
click at [99, 213] on div at bounding box center [100, 216] width 4 height 6
click at [100, 230] on polyline at bounding box center [99, 231] width 3 height 3
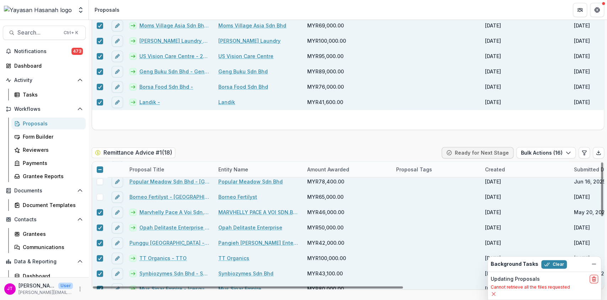
scroll to position [100, 0]
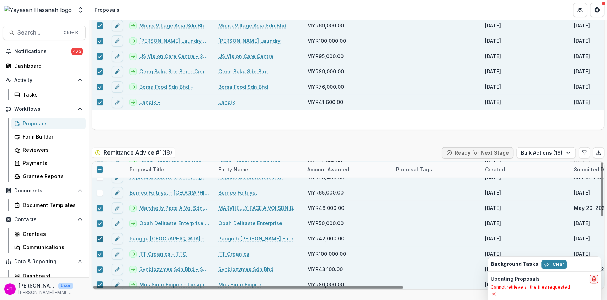
click at [100, 236] on div at bounding box center [100, 239] width 4 height 6
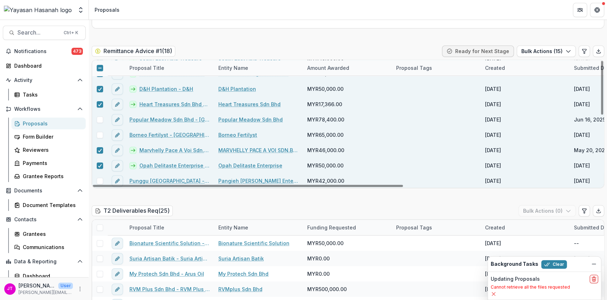
scroll to position [0, 0]
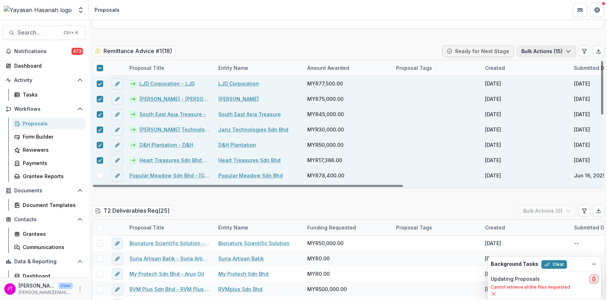
click at [551, 46] on button "Bulk Actions ( 15 )" at bounding box center [546, 51] width 59 height 11
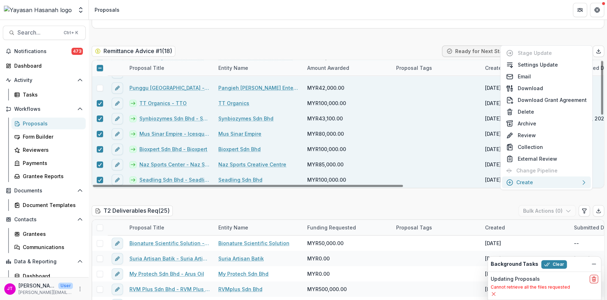
scroll to position [163, 0]
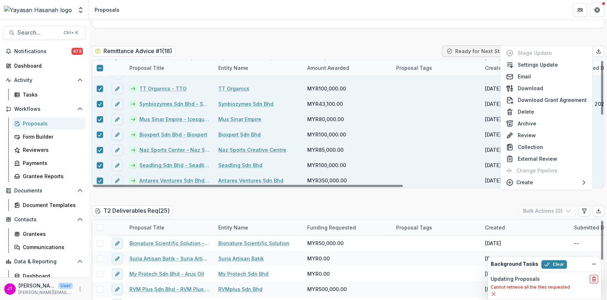
click at [286, 205] on div "T2 Deliverables Req ( 25 ) Bulk Actions ( 0 )" at bounding box center [348, 212] width 513 height 14
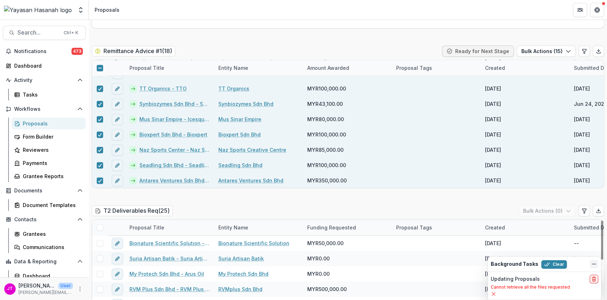
click at [595, 263] on icon "Dismiss" at bounding box center [594, 264] width 6 height 6
